Goal: Task Accomplishment & Management: Manage account settings

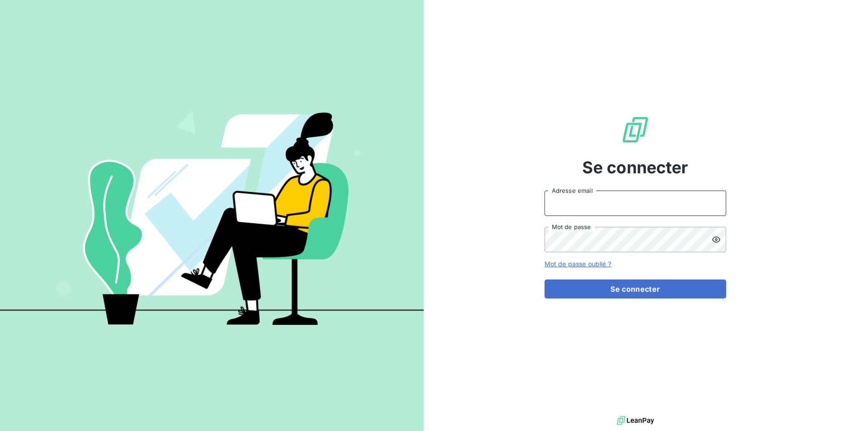
click at [599, 215] on input "Adresse email" at bounding box center [635, 203] width 182 height 25
type input "admin@altecc"
click at [748, 177] on div "Se connecter admin@altecc Adresse email Mot de passe Mot de passe oublié ? Se c…" at bounding box center [636, 207] width 424 height 414
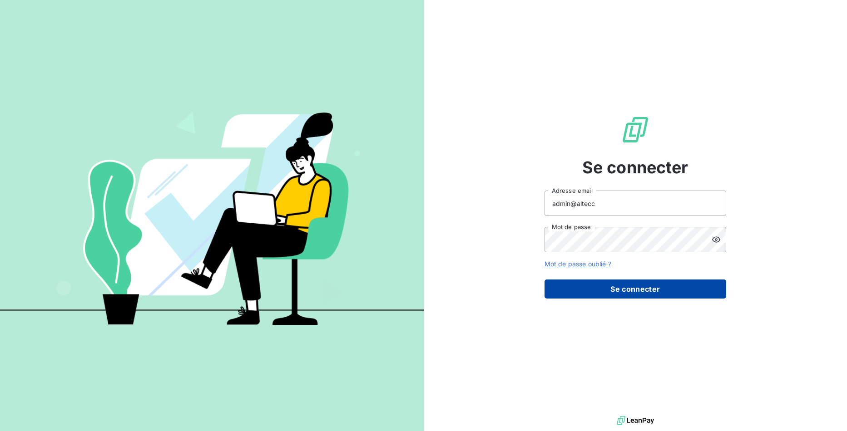
click at [669, 287] on button "Se connecter" at bounding box center [635, 289] width 182 height 19
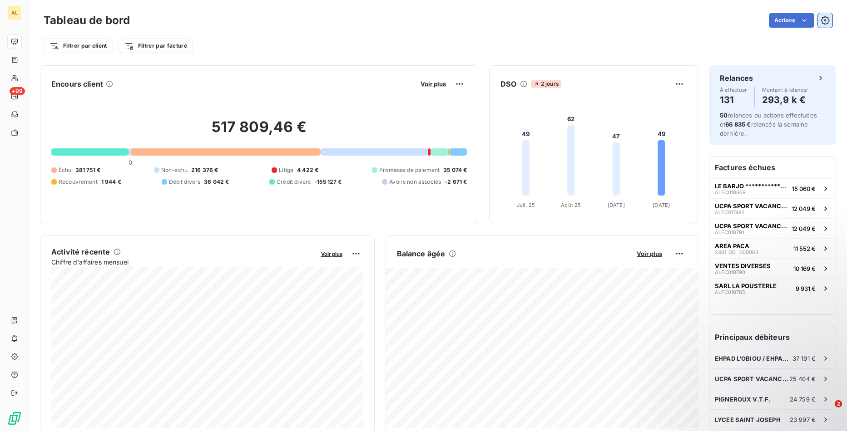
click at [825, 18] on icon "button" at bounding box center [825, 20] width 9 height 9
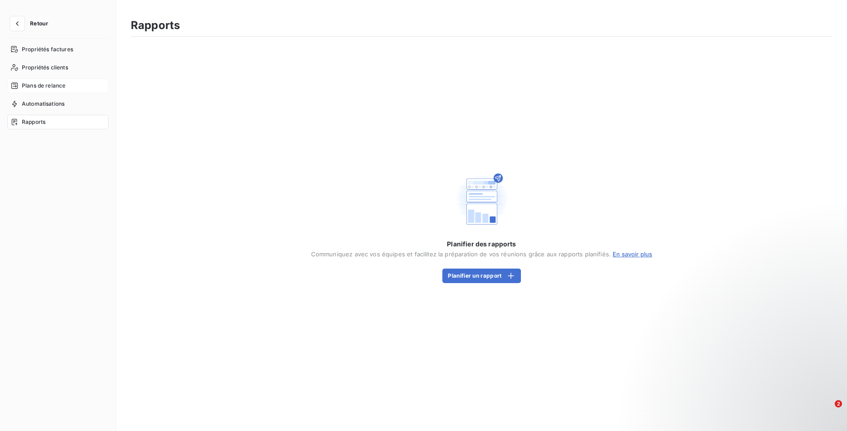
click at [49, 85] on span "Plans de relance" at bounding box center [44, 86] width 44 height 8
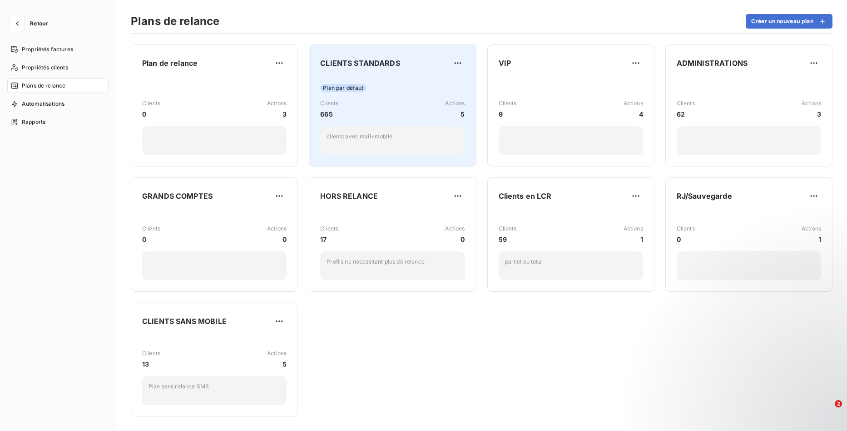
click at [445, 99] on div "Plan par défaut Clients 665 Actions 5 clients avec mail+mobile" at bounding box center [392, 117] width 144 height 78
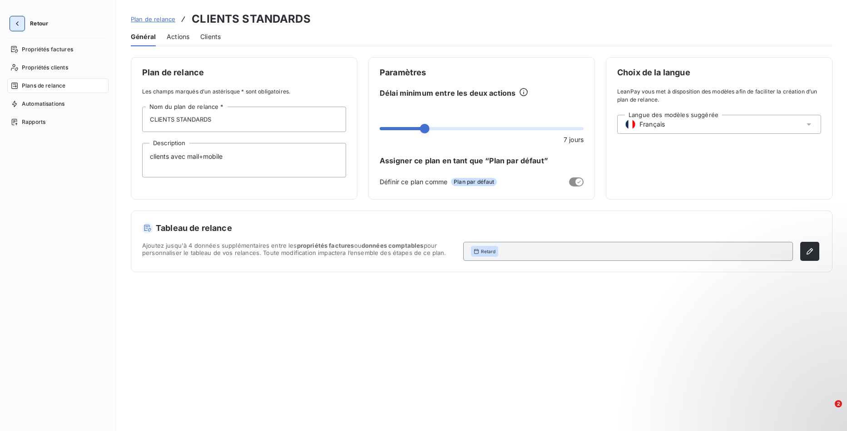
click at [13, 24] on icon "button" at bounding box center [17, 23] width 9 height 9
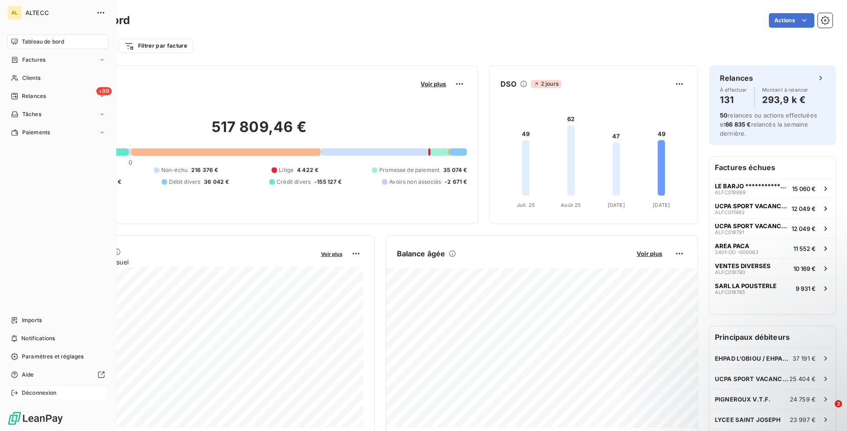
click at [21, 394] on div "Déconnexion" at bounding box center [57, 393] width 101 height 15
